Goal: Find specific page/section: Find specific page/section

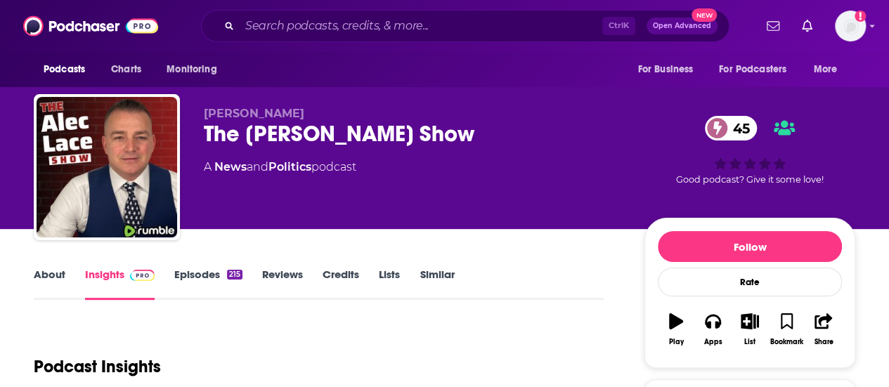
click at [456, 27] on input "Search podcasts, credits, & more..." at bounding box center [421, 26] width 363 height 22
type input "Popzara Podcast"
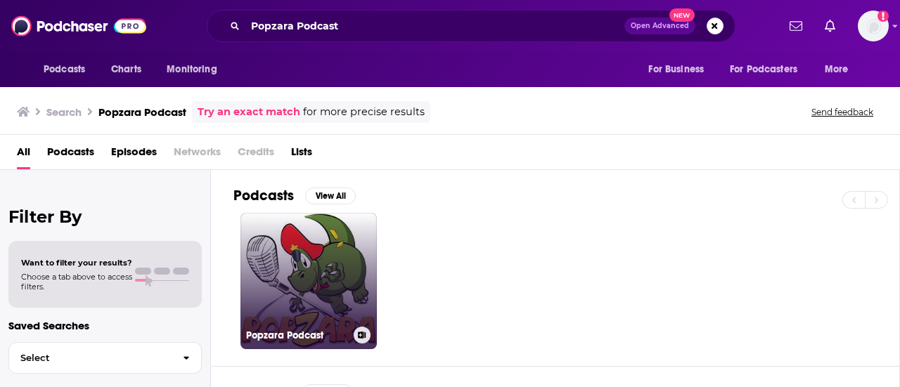
click at [309, 243] on link "Popzara Podcast" at bounding box center [308, 281] width 136 height 136
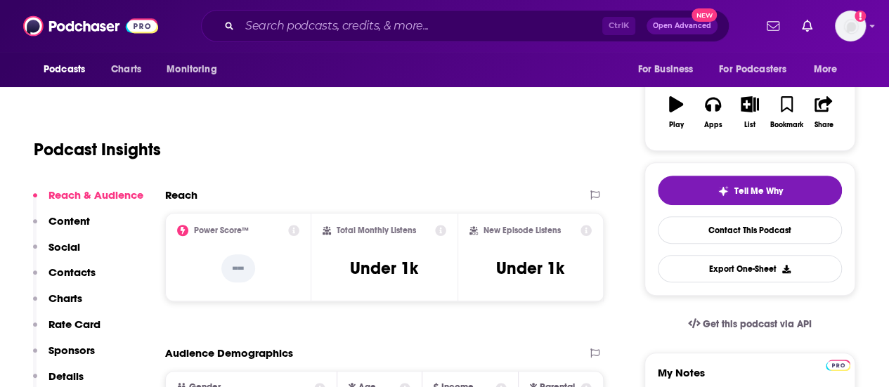
scroll to position [219, 0]
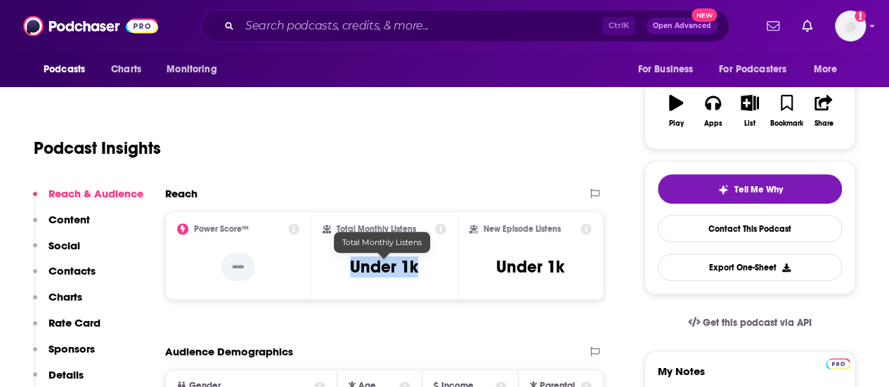
drag, startPoint x: 428, startPoint y: 275, endPoint x: 350, endPoint y: 272, distance: 78.1
click at [350, 272] on div "Total Monthly Listens Under 1k" at bounding box center [385, 256] width 124 height 65
copy h3 "Under 1k"
click at [343, 171] on div "Podcast Insights" at bounding box center [313, 140] width 559 height 72
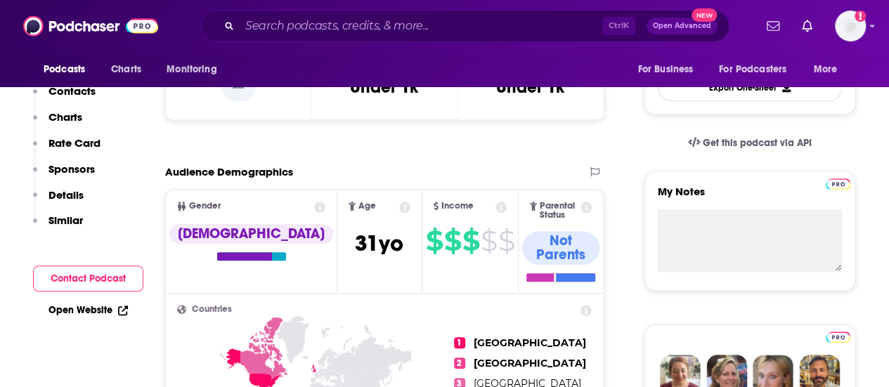
scroll to position [181, 0]
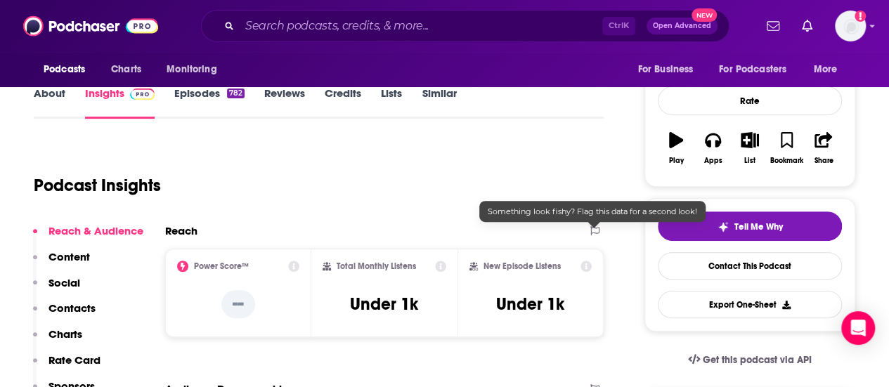
click at [522, 179] on div "Podcast Insights" at bounding box center [313, 177] width 559 height 72
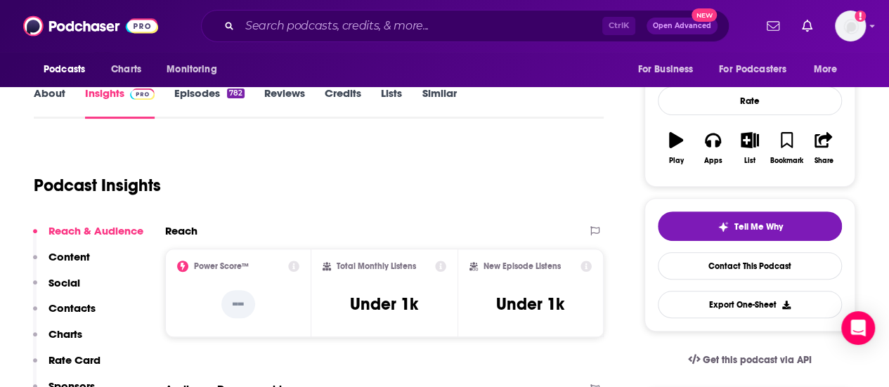
scroll to position [0, 0]
